Goal: Task Accomplishment & Management: Manage account settings

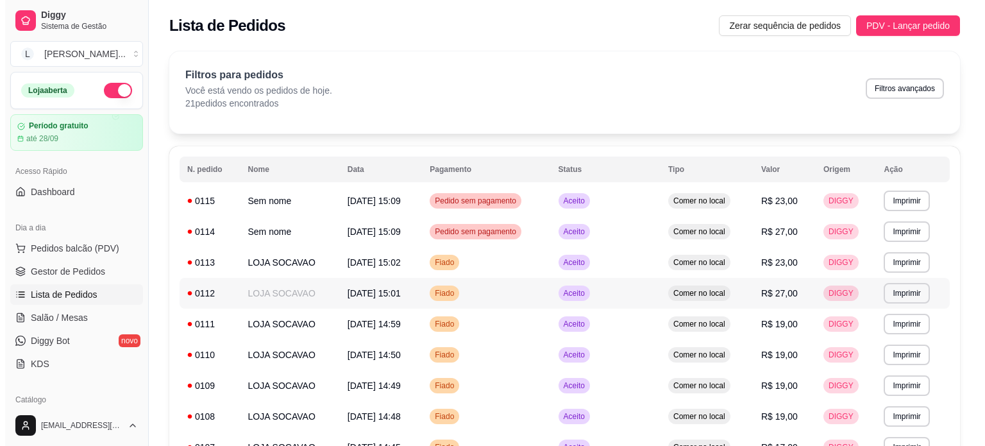
scroll to position [64, 0]
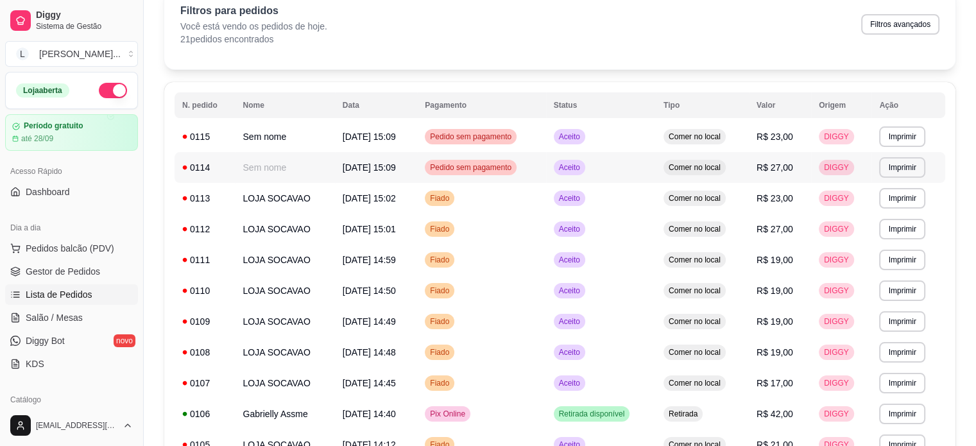
click at [346, 168] on span "[DATE] 15:09" at bounding box center [369, 167] width 53 height 10
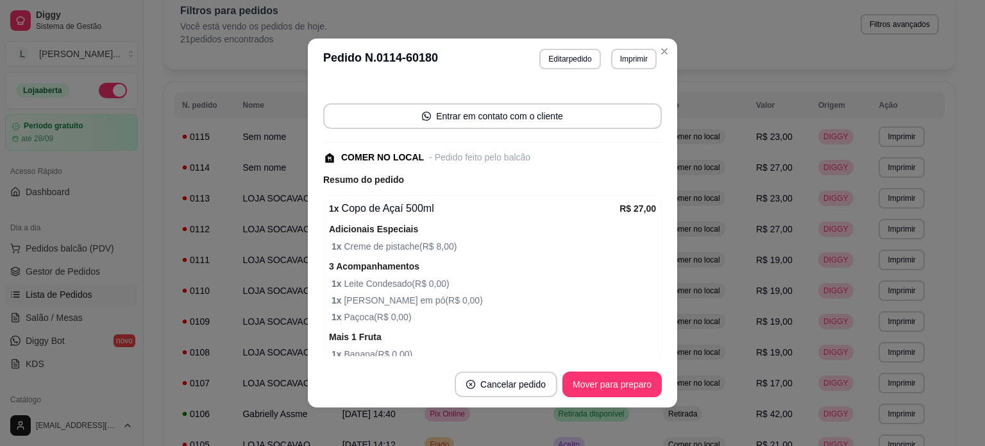
scroll to position [128, 0]
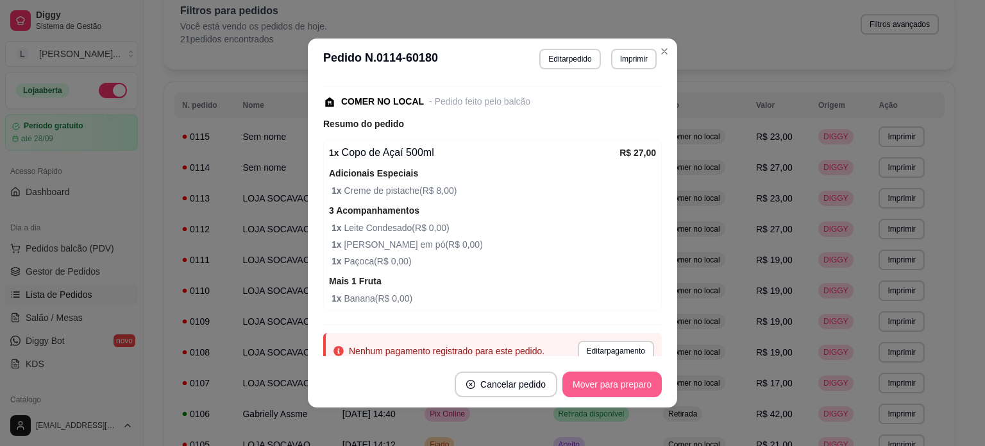
click at [577, 391] on button "Mover para preparo" at bounding box center [612, 384] width 99 height 26
click at [585, 383] on button "Mover para retirada disponível" at bounding box center [591, 384] width 142 height 26
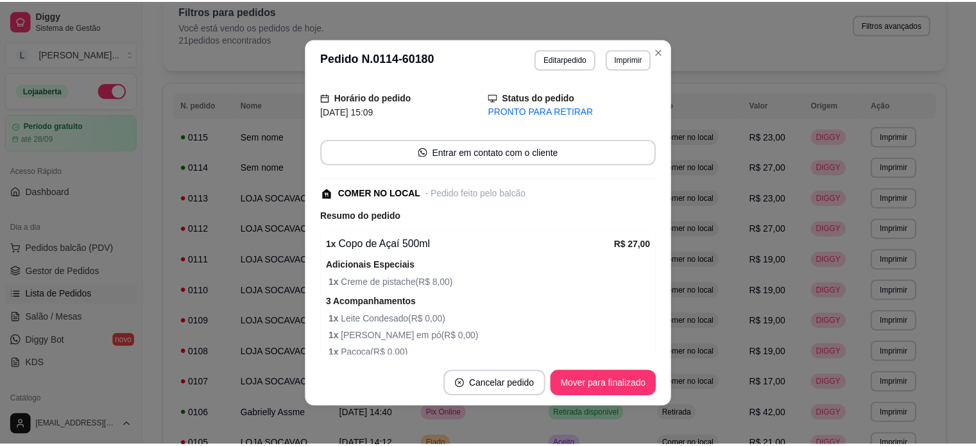
scroll to position [0, 0]
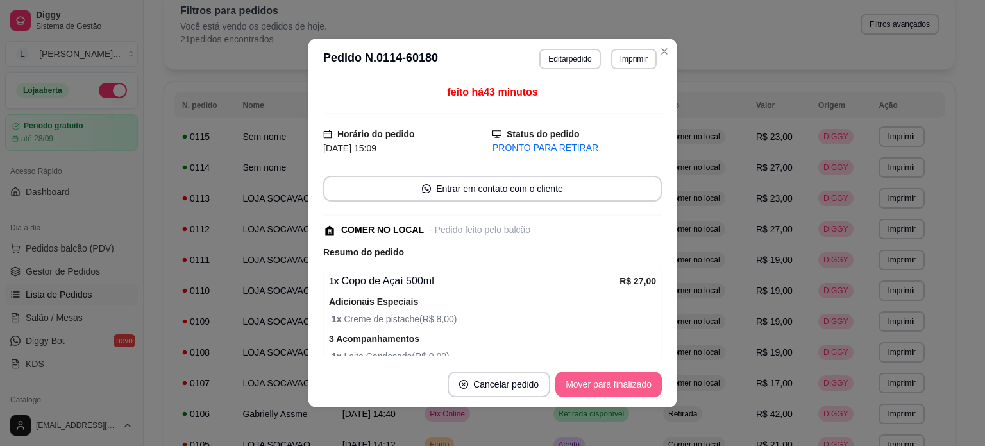
click at [633, 382] on button "Mover para finalizado" at bounding box center [609, 384] width 107 height 26
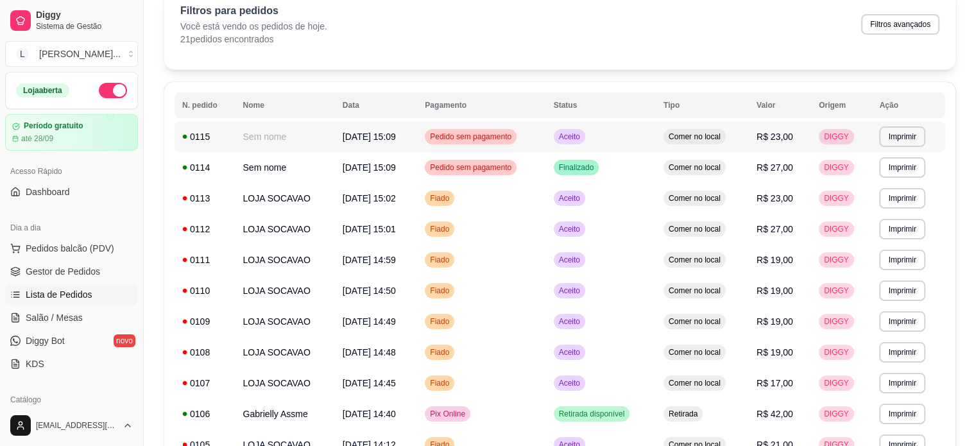
click at [617, 138] on td "Aceito" at bounding box center [601, 136] width 110 height 31
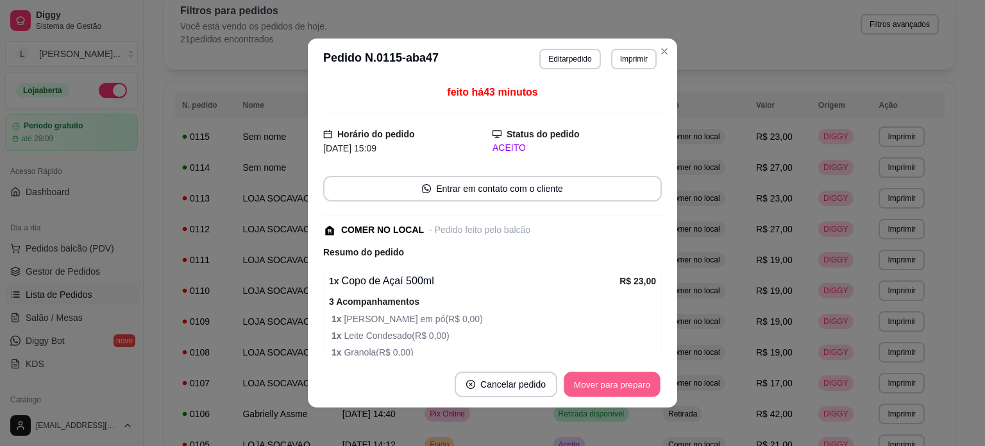
click at [614, 385] on button "Mover para preparo" at bounding box center [612, 384] width 96 height 25
click at [618, 384] on button "Mover para retirada disponível" at bounding box center [591, 384] width 142 height 26
click at [623, 385] on button "Mover para finalizado" at bounding box center [609, 384] width 107 height 26
click at [623, 385] on div "Mover para finalizado" at bounding box center [609, 384] width 107 height 26
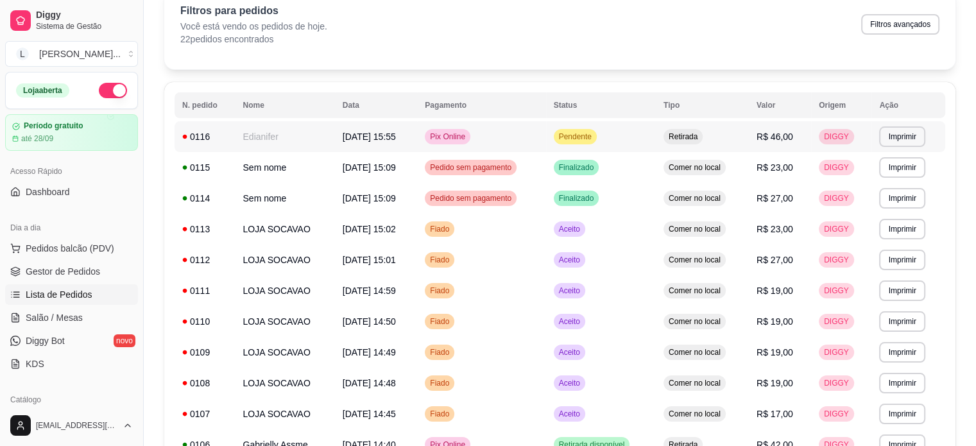
click at [545, 133] on td "Pix Online" at bounding box center [481, 136] width 128 height 31
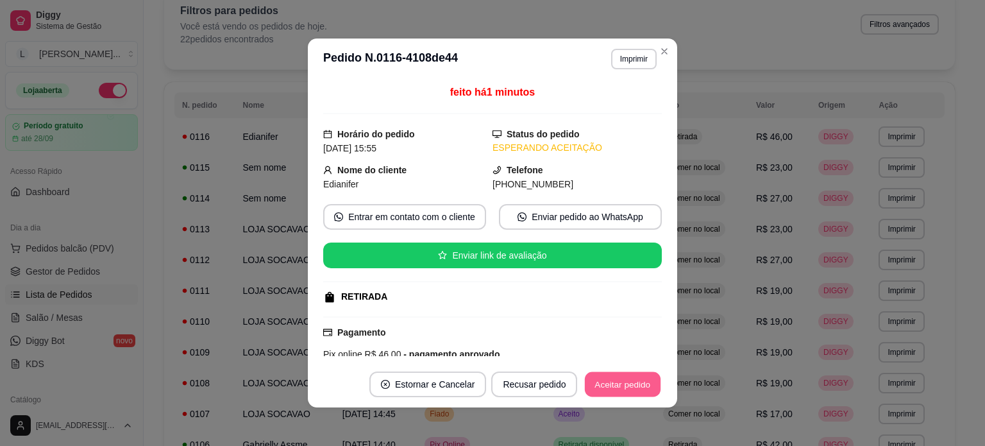
click at [601, 384] on button "Aceitar pedido" at bounding box center [623, 384] width 76 height 25
